Goal: Information Seeking & Learning: Learn about a topic

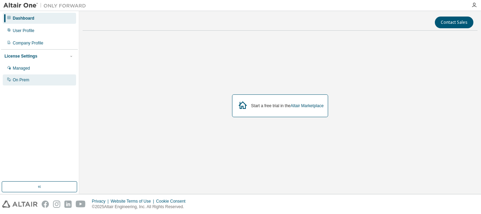
click at [33, 81] on div "On Prem" at bounding box center [39, 79] width 73 height 11
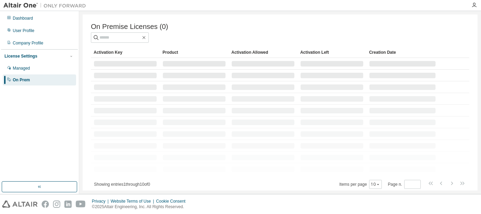
click at [218, 17] on div "On Premise Licenses (0) Clear Load Save Save As Field Operator Value Select fil…" at bounding box center [280, 102] width 395 height 176
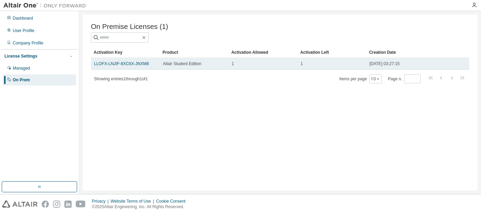
click at [336, 66] on div "1" at bounding box center [332, 64] width 63 height 6
click at [301, 66] on span "1" at bounding box center [302, 64] width 2 height 6
click at [386, 69] on td "2025-08-18 03:27:15" at bounding box center [403, 64] width 75 height 12
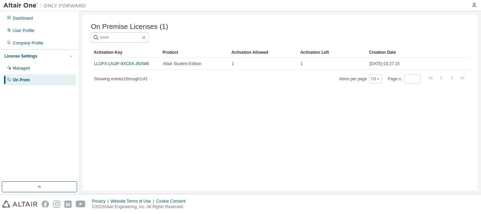
click at [330, 77] on div "Showing entries 1 through 1 of 1 Items per page 10 Page n. *" at bounding box center [280, 79] width 378 height 10
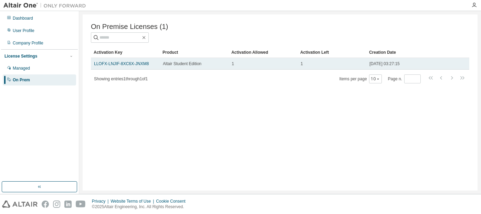
click at [399, 66] on span "2025-08-18 03:27:15" at bounding box center [384, 64] width 30 height 6
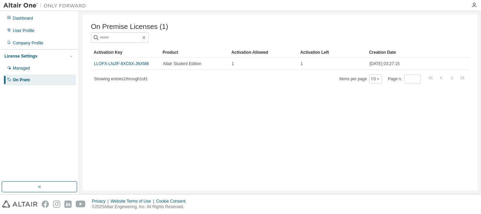
click at [221, 80] on div "Showing entries 1 through 1 of 1 Items per page 10 Page n. *" at bounding box center [280, 79] width 378 height 10
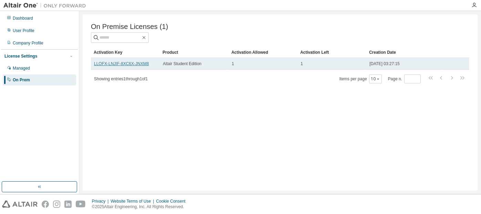
click at [122, 63] on link "LLOFX-LNJIF-8XC6X-JNXM8" at bounding box center [121, 63] width 55 height 5
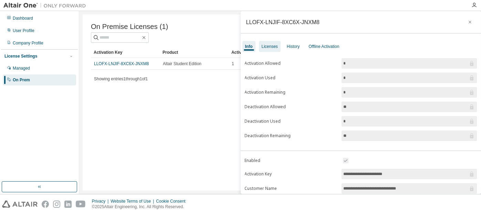
click at [273, 48] on div "Licenses" at bounding box center [270, 47] width 16 height 6
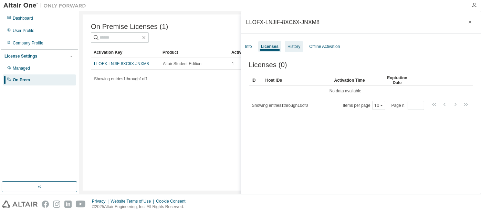
click at [290, 45] on div "History" at bounding box center [293, 47] width 13 height 6
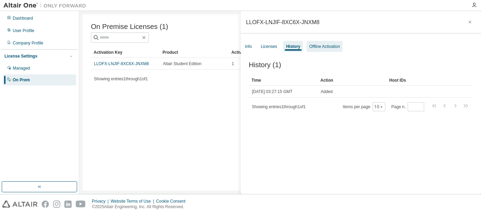
click at [309, 46] on div "Offline Activation" at bounding box center [324, 47] width 31 height 6
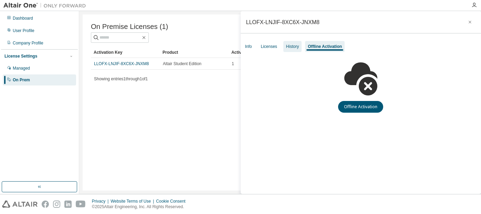
click at [283, 46] on div "History" at bounding box center [292, 46] width 18 height 11
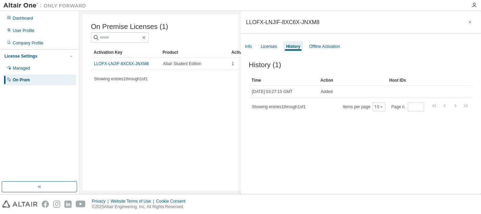
click at [156, 94] on div "On Premise Licenses (1) Clear Load Save Save As Field Operator Value Select fil…" at bounding box center [280, 102] width 395 height 176
